Goal: Book appointment/travel/reservation

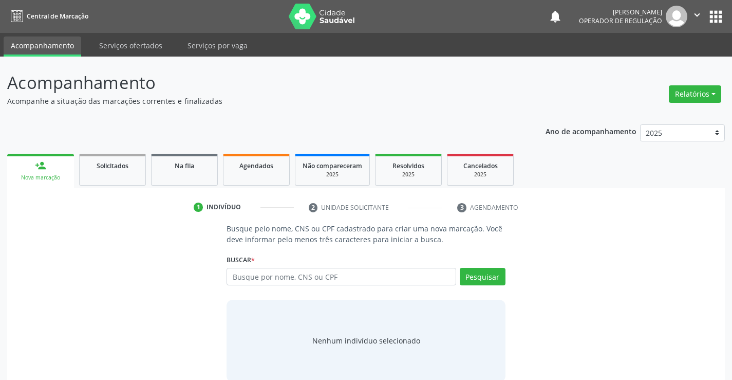
click at [289, 283] on input "text" at bounding box center [341, 276] width 229 height 17
type input "706409135444185"
click at [496, 276] on button "Pesquisar" at bounding box center [483, 276] width 46 height 17
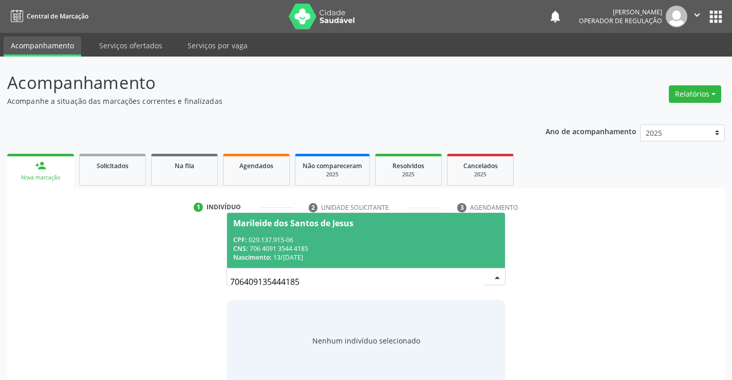
click at [271, 233] on span "Marileide dos Santos de Jesus CPF: 029.137.915-06 CNS: 706 4091 3544 4185 Nasci…" at bounding box center [365, 240] width 277 height 55
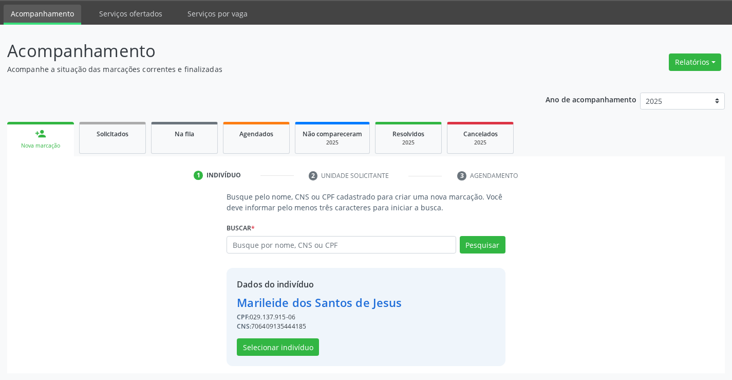
scroll to position [32, 0]
click at [271, 341] on button "Selecionar indivíduo" at bounding box center [278, 346] width 82 height 17
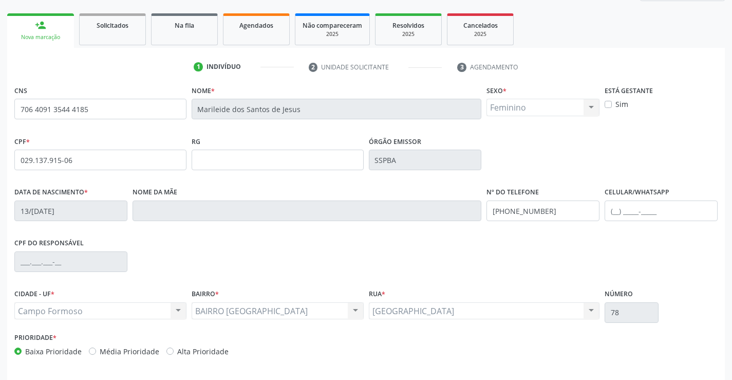
scroll to position [177, 0]
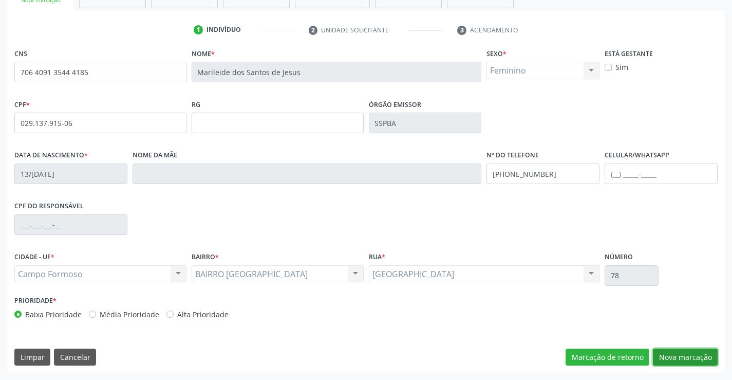
click at [673, 350] on button "Nova marcação" at bounding box center [685, 356] width 65 height 17
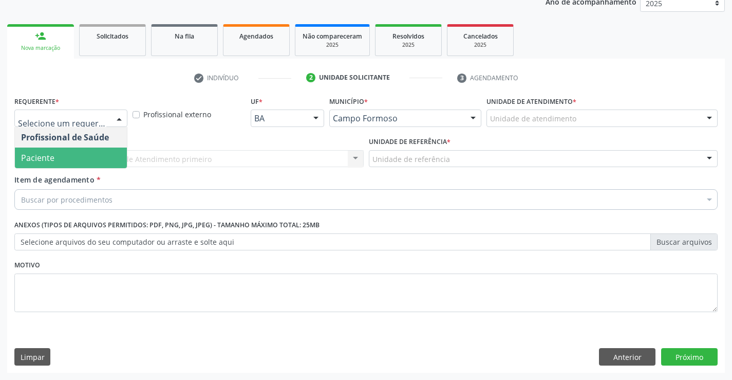
click at [98, 163] on span "Paciente" at bounding box center [71, 157] width 112 height 21
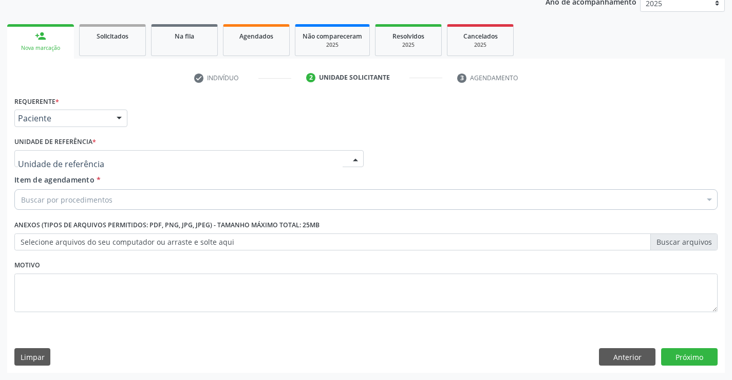
click at [147, 157] on div at bounding box center [188, 158] width 349 height 17
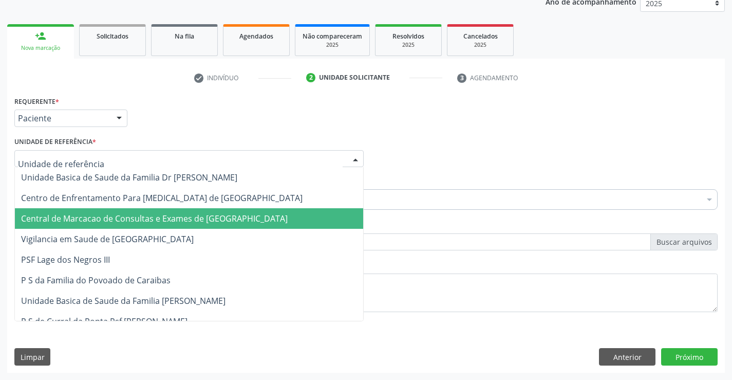
click at [170, 222] on span "Central de Marcacao de Consultas e Exames de [GEOGRAPHIC_DATA]" at bounding box center [154, 218] width 267 height 11
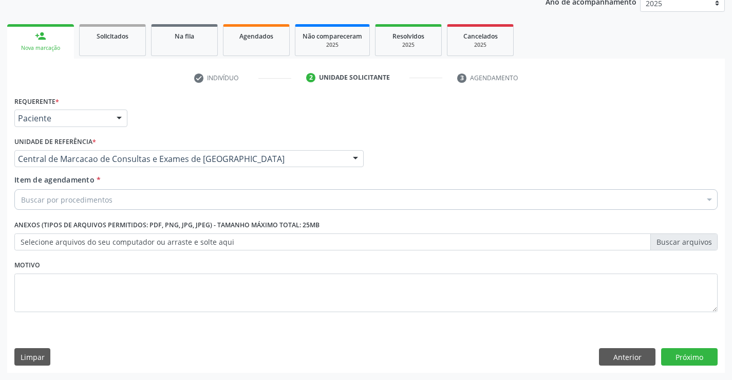
click at [173, 203] on div "Buscar por procedimentos" at bounding box center [365, 199] width 703 height 21
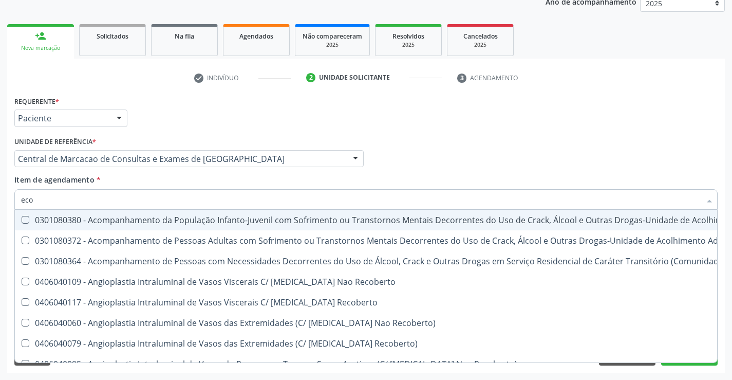
type input "ecoc"
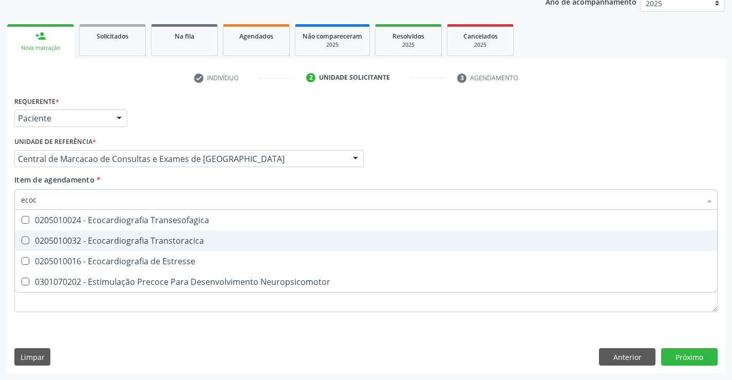
click at [180, 241] on div "0205010032 - Ecocardiografia Transtoracica" at bounding box center [366, 240] width 690 height 8
checkbox Transtoracica "true"
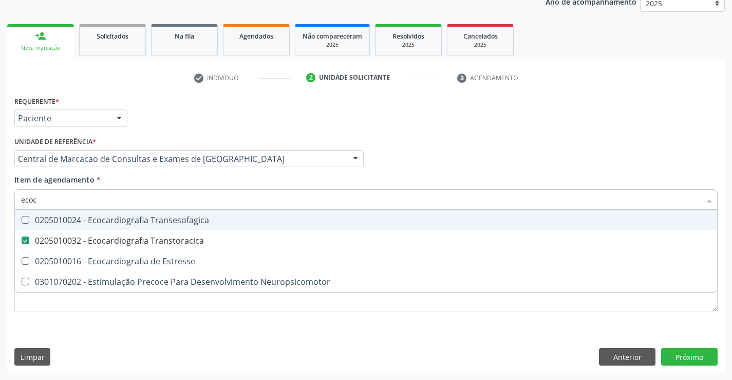
click at [200, 196] on input "ecoc" at bounding box center [361, 199] width 680 height 21
type input "el"
checkbox Transtoracica "false"
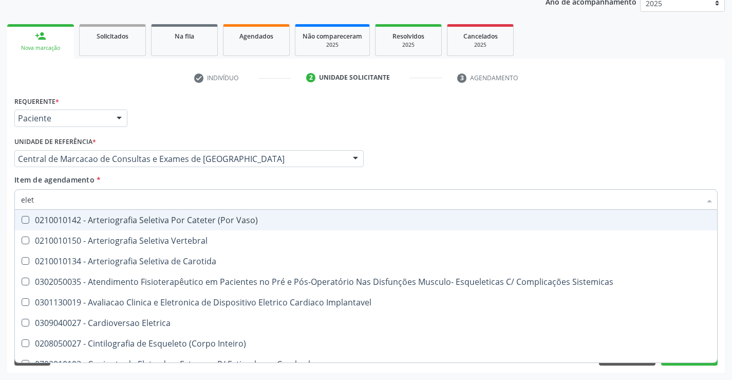
type input "eletr"
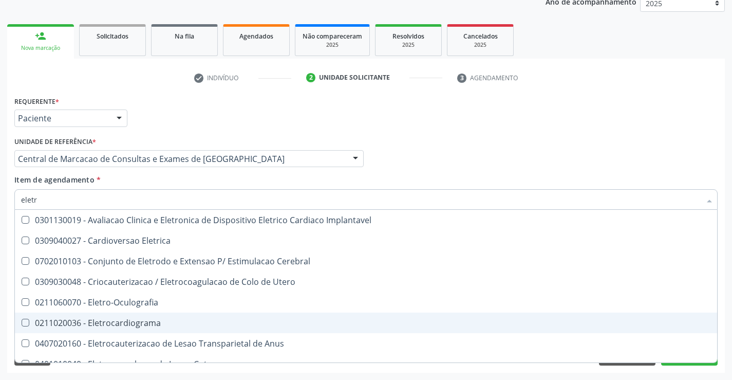
click at [149, 321] on div "0211020036 - Eletrocardiograma" at bounding box center [366, 323] width 690 height 8
checkbox Eletrocardiograma "true"
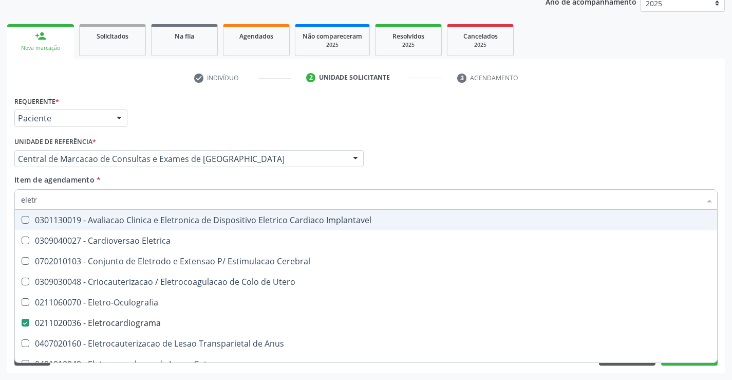
click at [133, 195] on input "eletr" at bounding box center [361, 199] width 680 height 21
type input "m"
checkbox Eletrocardiograma "false"
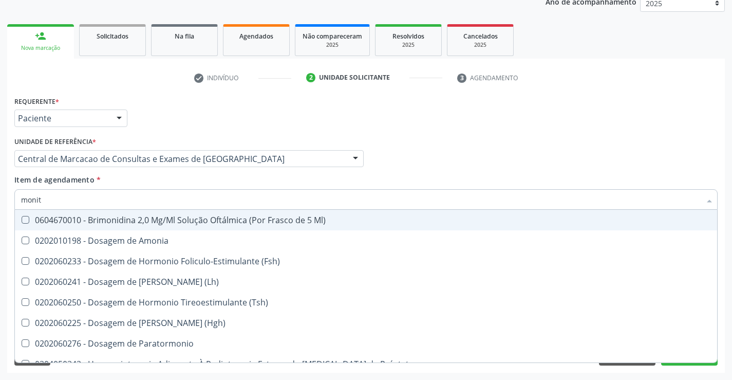
type input "monito"
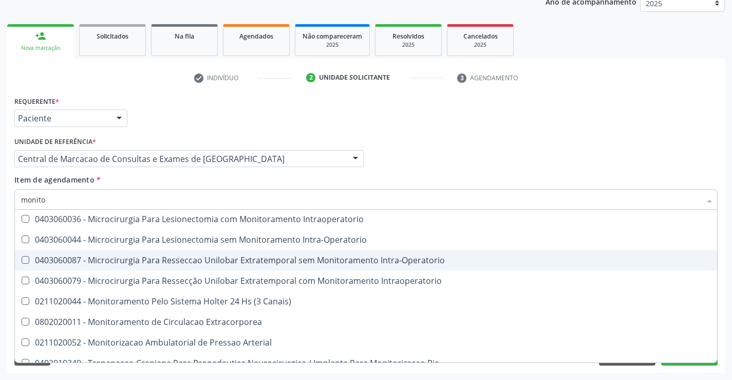
scroll to position [32, 0]
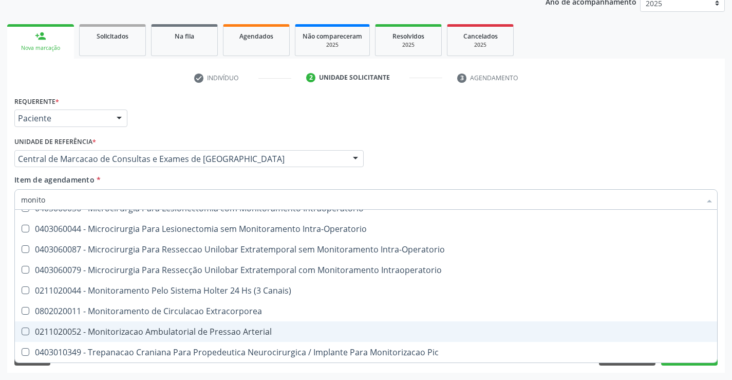
click at [180, 338] on span "0211020052 - Monitorizacao Ambulatorial de Pressao Arterial" at bounding box center [366, 331] width 702 height 21
checkbox Arterial "true"
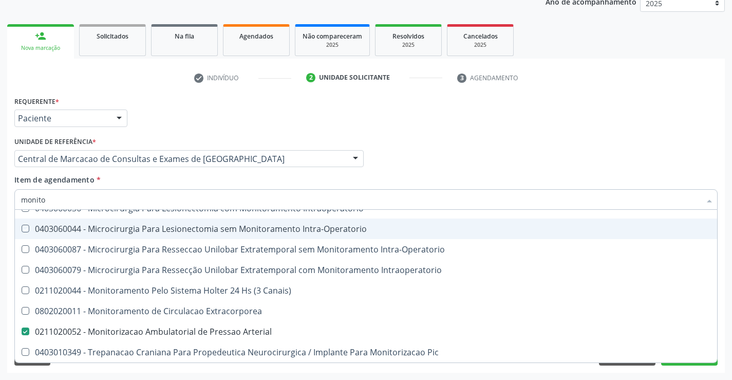
click at [477, 144] on div "Profissional Solicitante Por favor, selecione a Unidade de Atendimento primeiro…" at bounding box center [366, 154] width 708 height 40
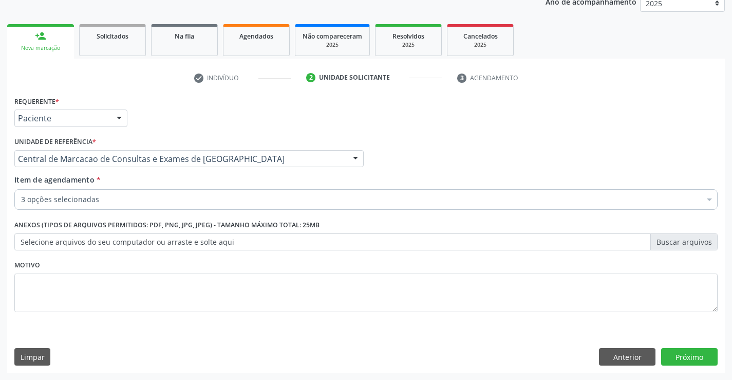
scroll to position [0, 0]
click at [690, 348] on button "Próximo" at bounding box center [689, 356] width 57 height 17
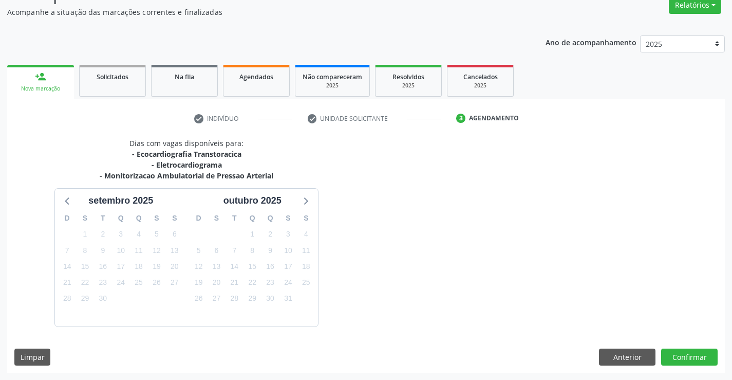
scroll to position [119, 0]
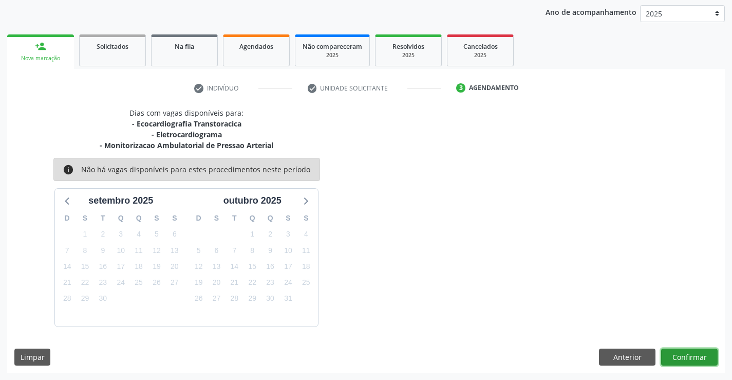
click at [677, 356] on button "Confirmar" at bounding box center [689, 356] width 57 height 17
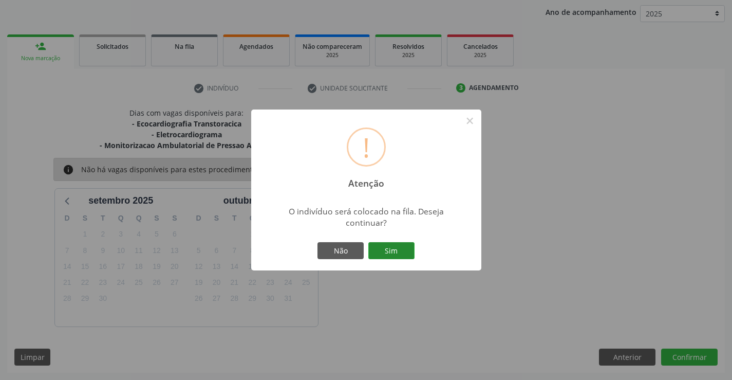
click at [381, 251] on button "Sim" at bounding box center [391, 250] width 46 height 17
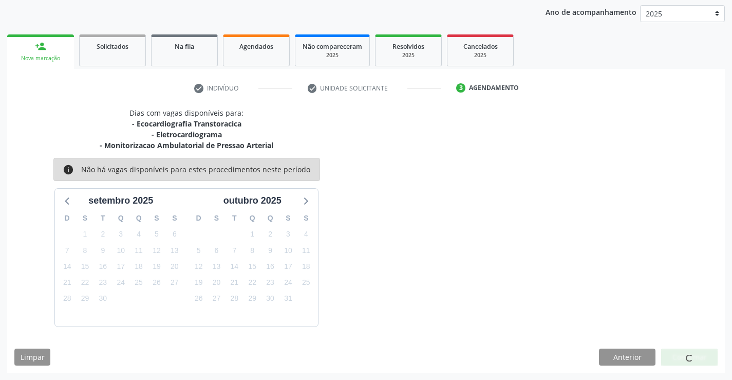
scroll to position [0, 0]
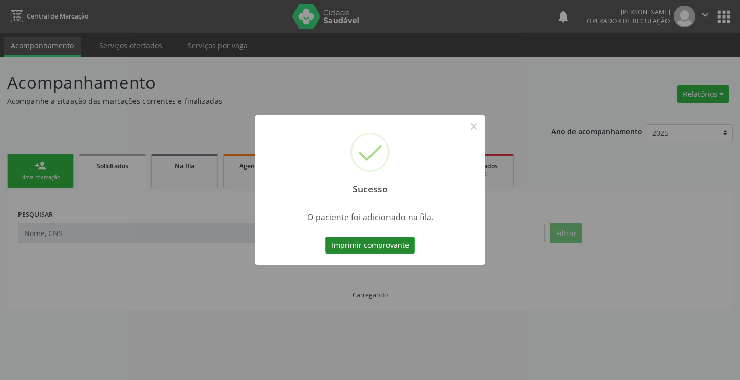
click at [398, 246] on button "Imprimir comprovante" at bounding box center [369, 244] width 89 height 17
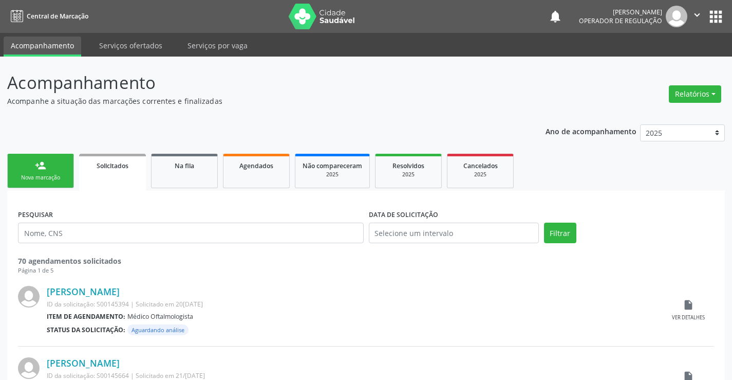
click at [30, 158] on link "person_add Nova marcação" at bounding box center [40, 171] width 67 height 34
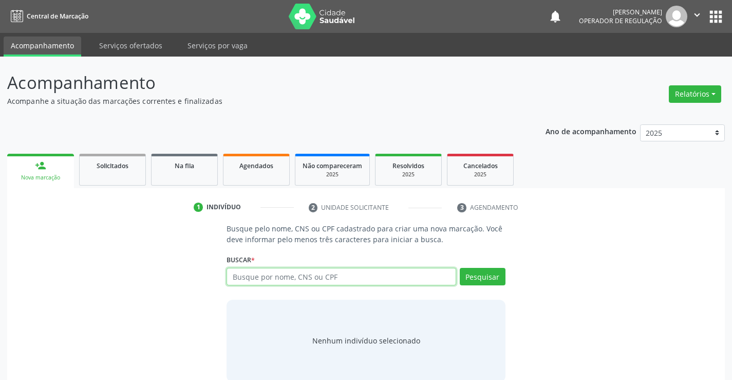
click at [280, 282] on input "text" at bounding box center [341, 276] width 229 height 17
type input "708406273198760"
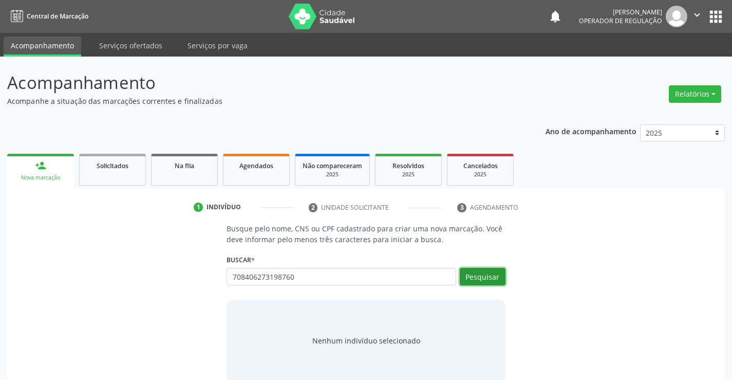
click at [467, 269] on button "Pesquisar" at bounding box center [483, 276] width 46 height 17
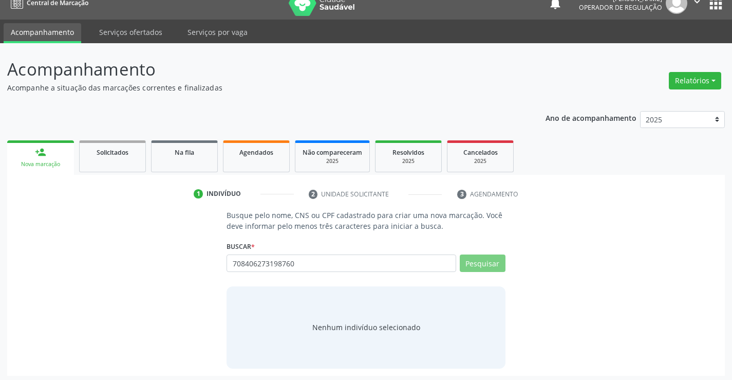
scroll to position [16, 0]
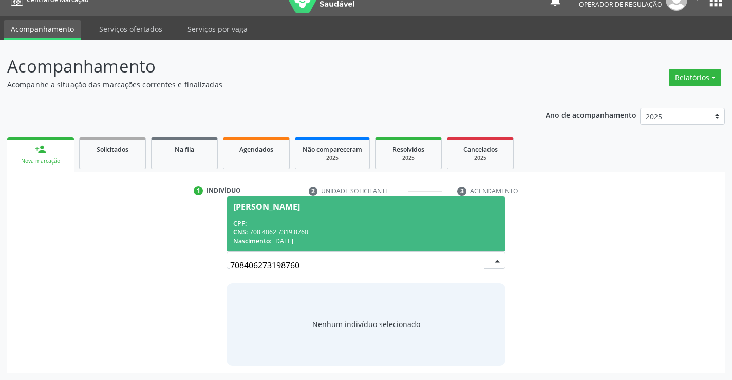
click at [331, 217] on span "[PERSON_NAME] CPF: -- CNS: 708 4062 7319 8760 Nascimento: 10[DATE]" at bounding box center [365, 223] width 277 height 55
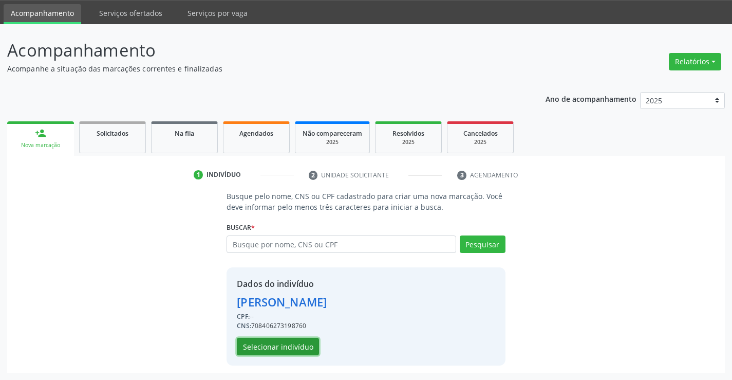
click at [277, 347] on button "Selecionar indivíduo" at bounding box center [278, 346] width 82 height 17
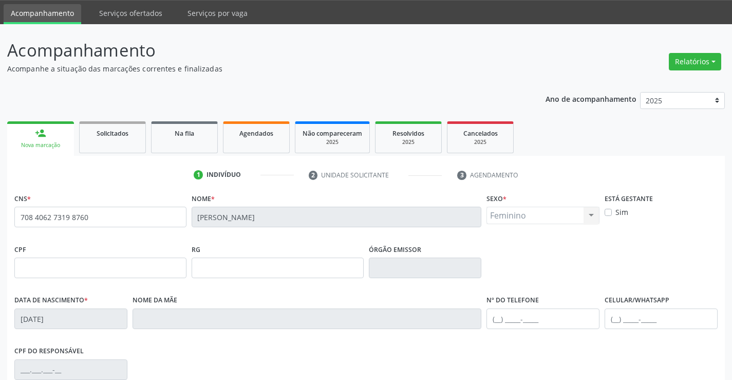
scroll to position [177, 0]
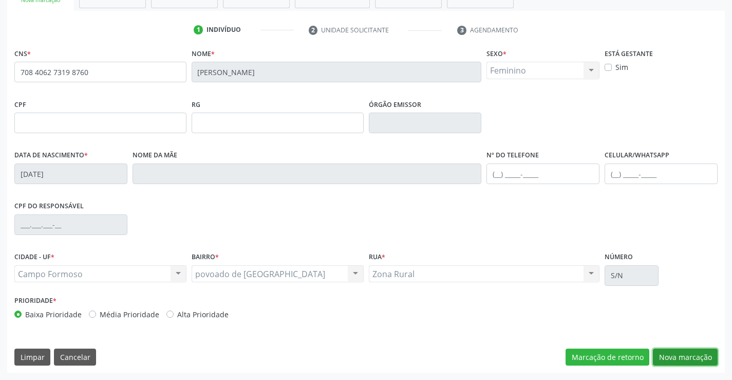
click at [685, 353] on button "Nova marcação" at bounding box center [685, 356] width 65 height 17
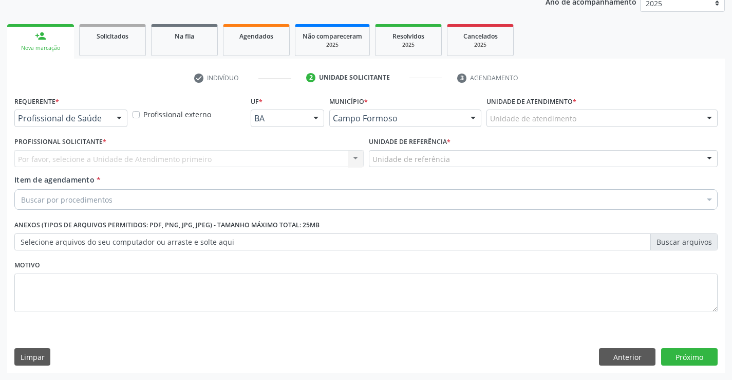
click at [93, 109] on div "Requerente * Profissional de Saúde Profissional de Saúde Paciente Nenhum result…" at bounding box center [70, 109] width 113 height 33
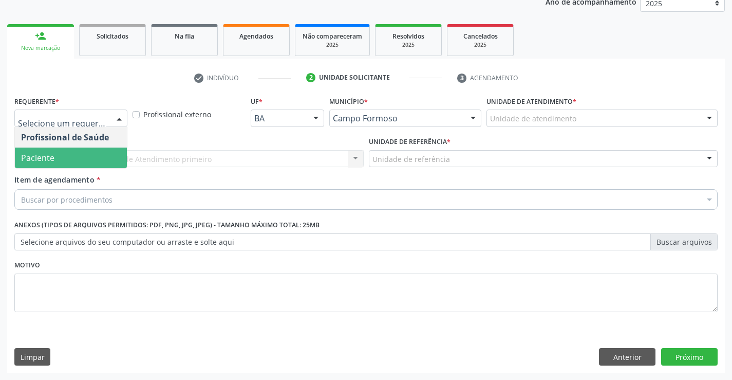
click at [74, 163] on span "Paciente" at bounding box center [71, 157] width 112 height 21
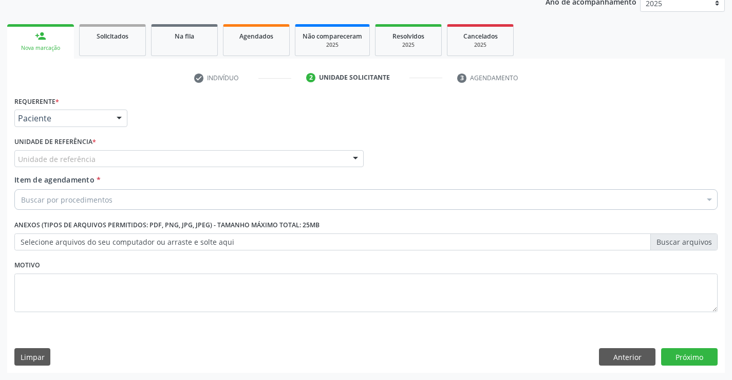
click at [147, 159] on div "Unidade de referência" at bounding box center [188, 158] width 349 height 17
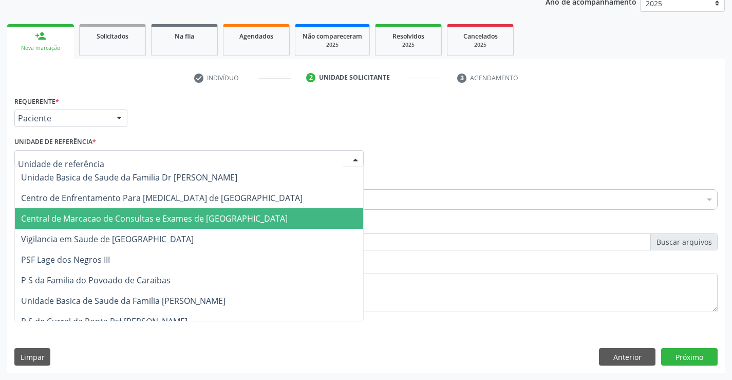
click at [145, 212] on span "Central de Marcacao de Consultas e Exames de [GEOGRAPHIC_DATA]" at bounding box center [189, 218] width 348 height 21
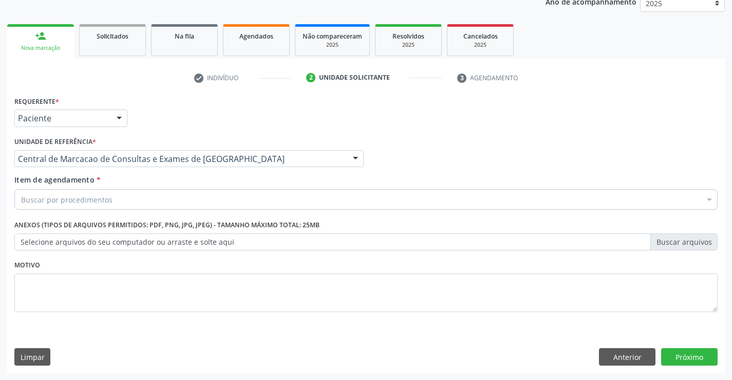
click at [171, 195] on div "Buscar por procedimentos" at bounding box center [365, 199] width 703 height 21
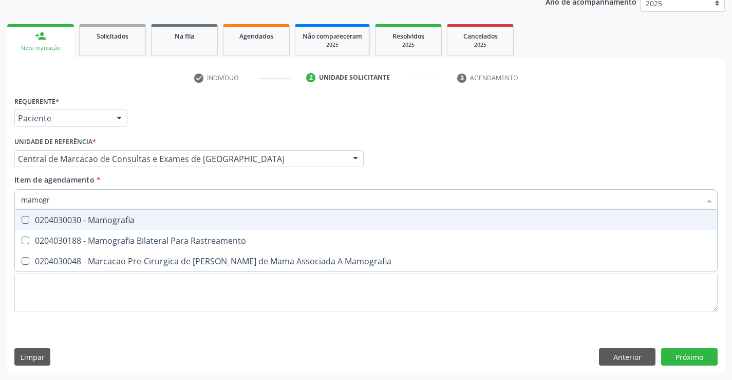
type input "mamogra"
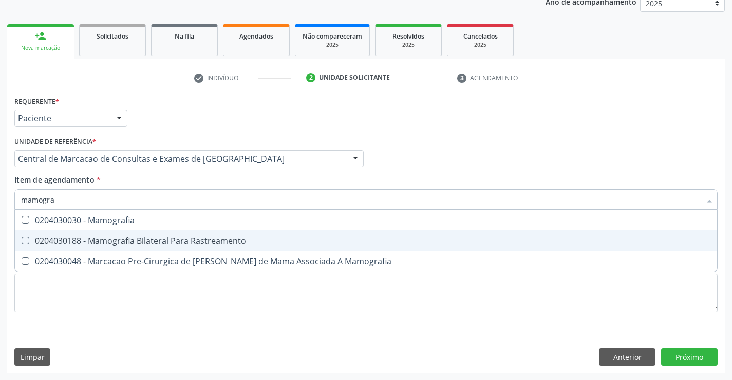
click at [173, 245] on div "0204030188 - Mamografia Bilateral Para Rastreamento" at bounding box center [366, 240] width 690 height 8
checkbox Rastreamento "true"
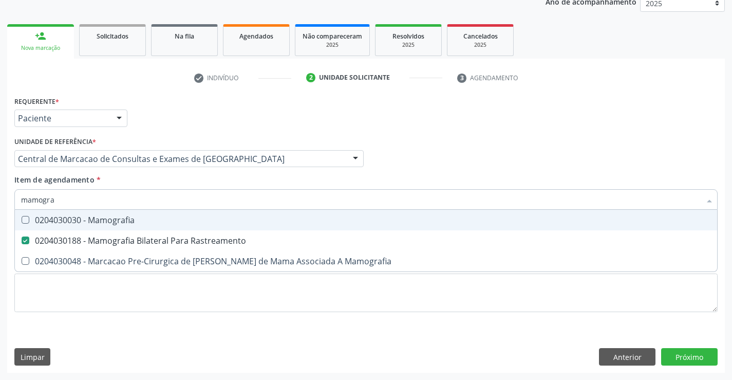
click at [644, 158] on div "Profissional Solicitante Por favor, selecione a Unidade de Atendimento primeiro…" at bounding box center [366, 154] width 708 height 40
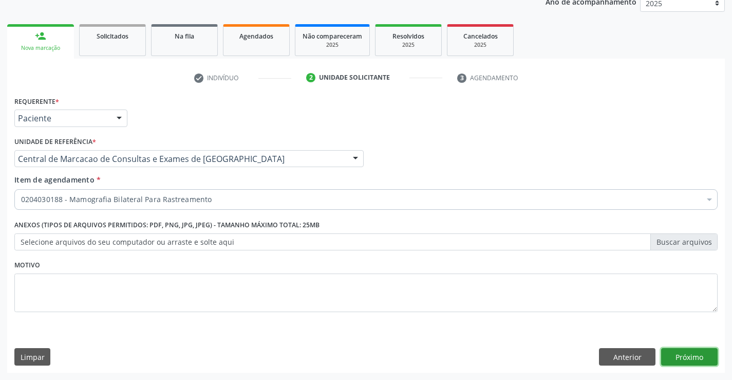
click at [682, 358] on button "Próximo" at bounding box center [689, 356] width 57 height 17
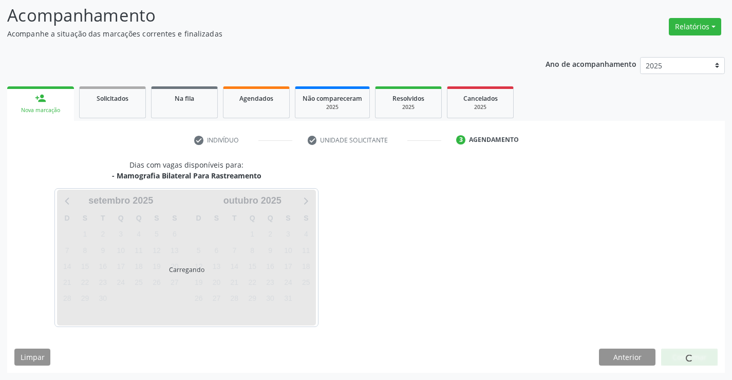
scroll to position [67, 0]
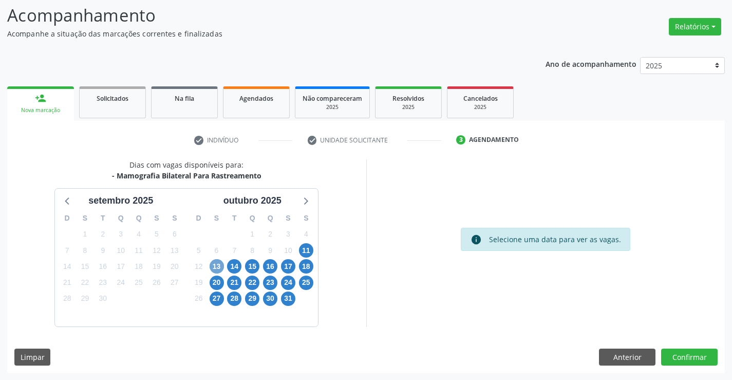
click at [219, 266] on span "13" at bounding box center [217, 266] width 14 height 14
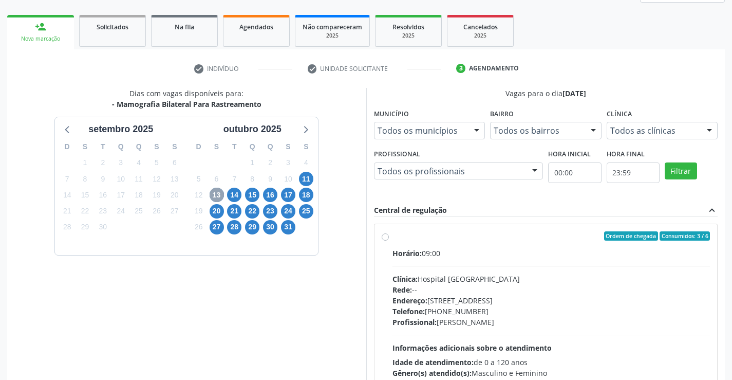
scroll to position [216, 0]
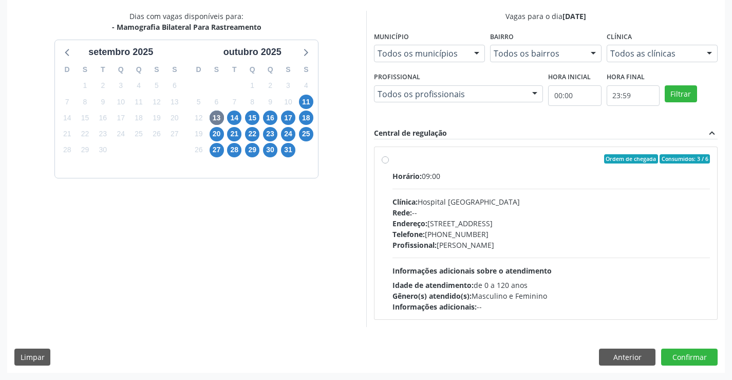
click at [494, 207] on div "Rede: --" at bounding box center [551, 212] width 318 height 11
click at [389, 163] on input "Ordem de chegada Consumidos: 3 / 6 Horário: 09:00 Clínica: Hospital [GEOGRAPHIC…" at bounding box center [385, 158] width 7 height 9
radio input "true"
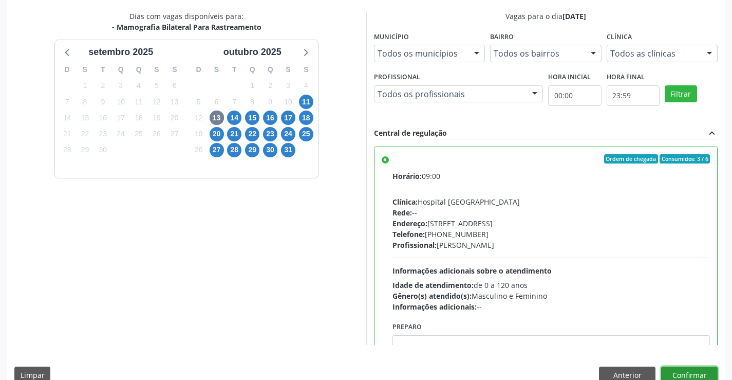
click at [678, 371] on button "Confirmar" at bounding box center [689, 374] width 57 height 17
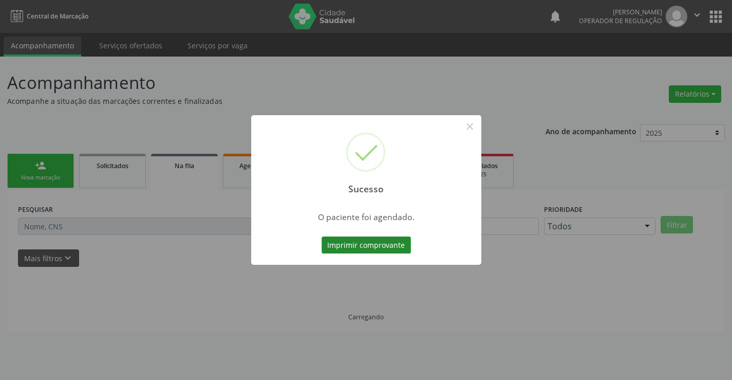
scroll to position [0, 0]
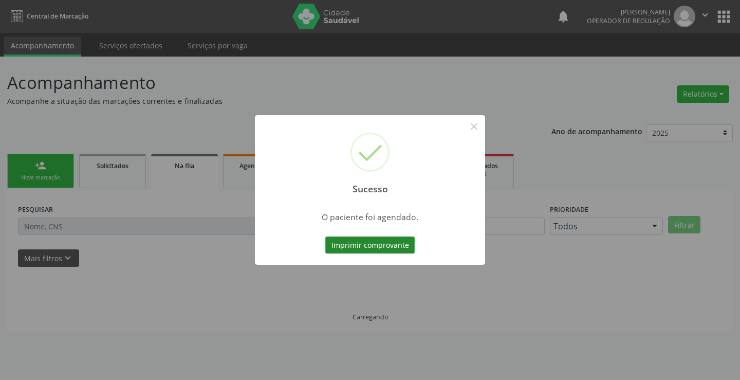
click at [399, 242] on button "Imprimir comprovante" at bounding box center [369, 244] width 89 height 17
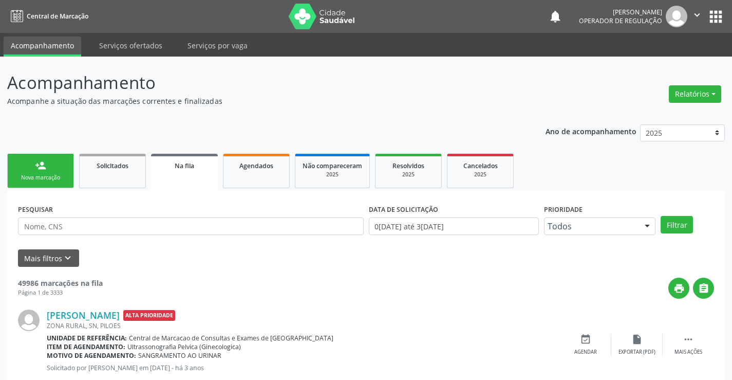
click at [65, 171] on link "person_add Nova marcação" at bounding box center [40, 171] width 67 height 34
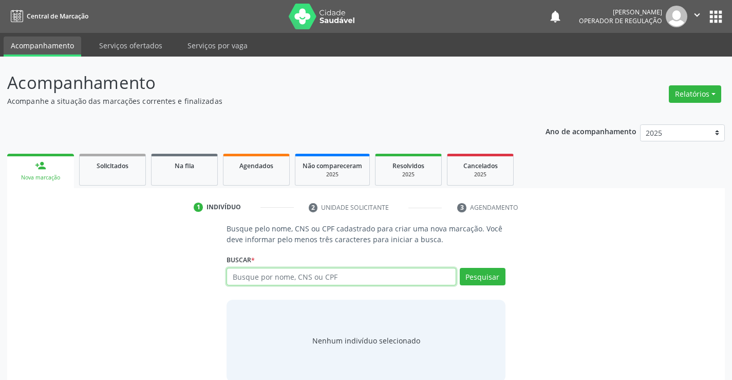
click at [246, 272] on input "text" at bounding box center [341, 276] width 229 height 17
type input "8"
type input "701002820345495"
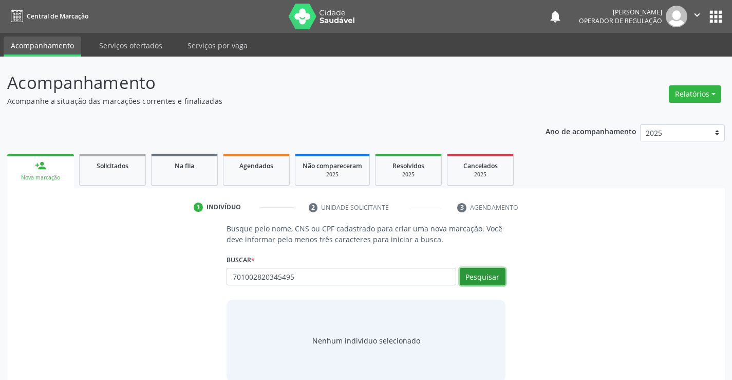
click at [493, 275] on button "Pesquisar" at bounding box center [483, 276] width 46 height 17
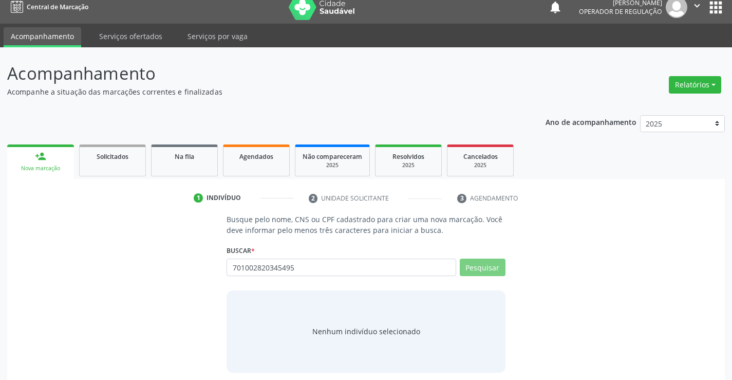
scroll to position [16, 0]
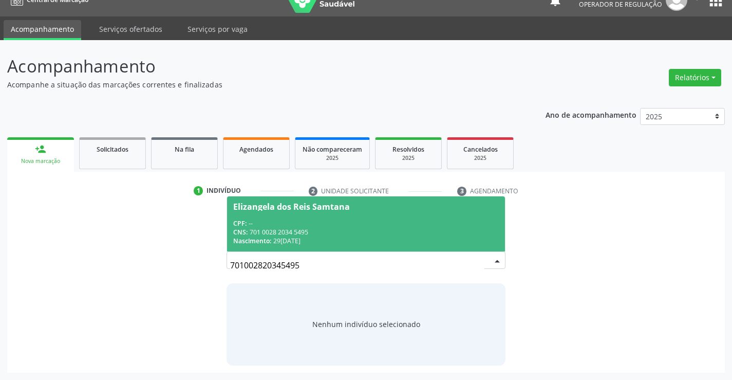
click at [331, 222] on div "CPF: --" at bounding box center [365, 223] width 265 height 9
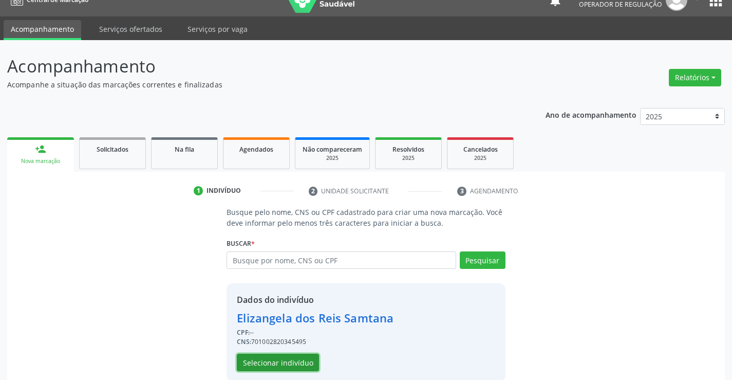
click at [278, 355] on button "Selecionar indivíduo" at bounding box center [278, 361] width 82 height 17
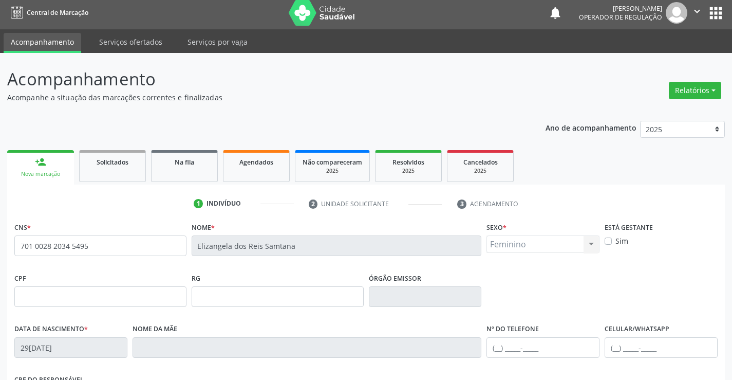
scroll to position [0, 0]
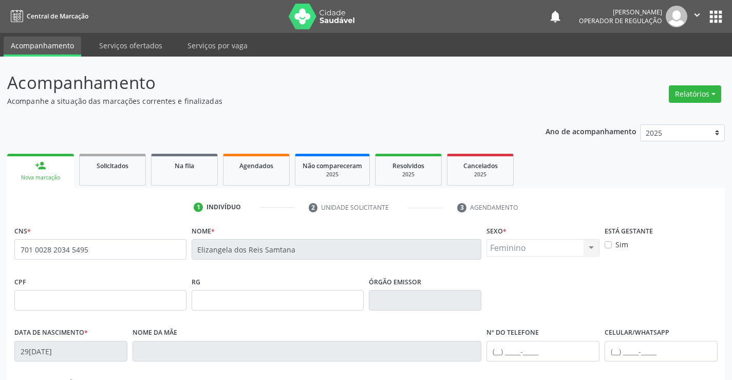
click at [698, 10] on icon "" at bounding box center [696, 14] width 11 height 11
click at [669, 61] on link "Sair" at bounding box center [670, 62] width 71 height 14
